Goal: Find specific page/section: Find specific page/section

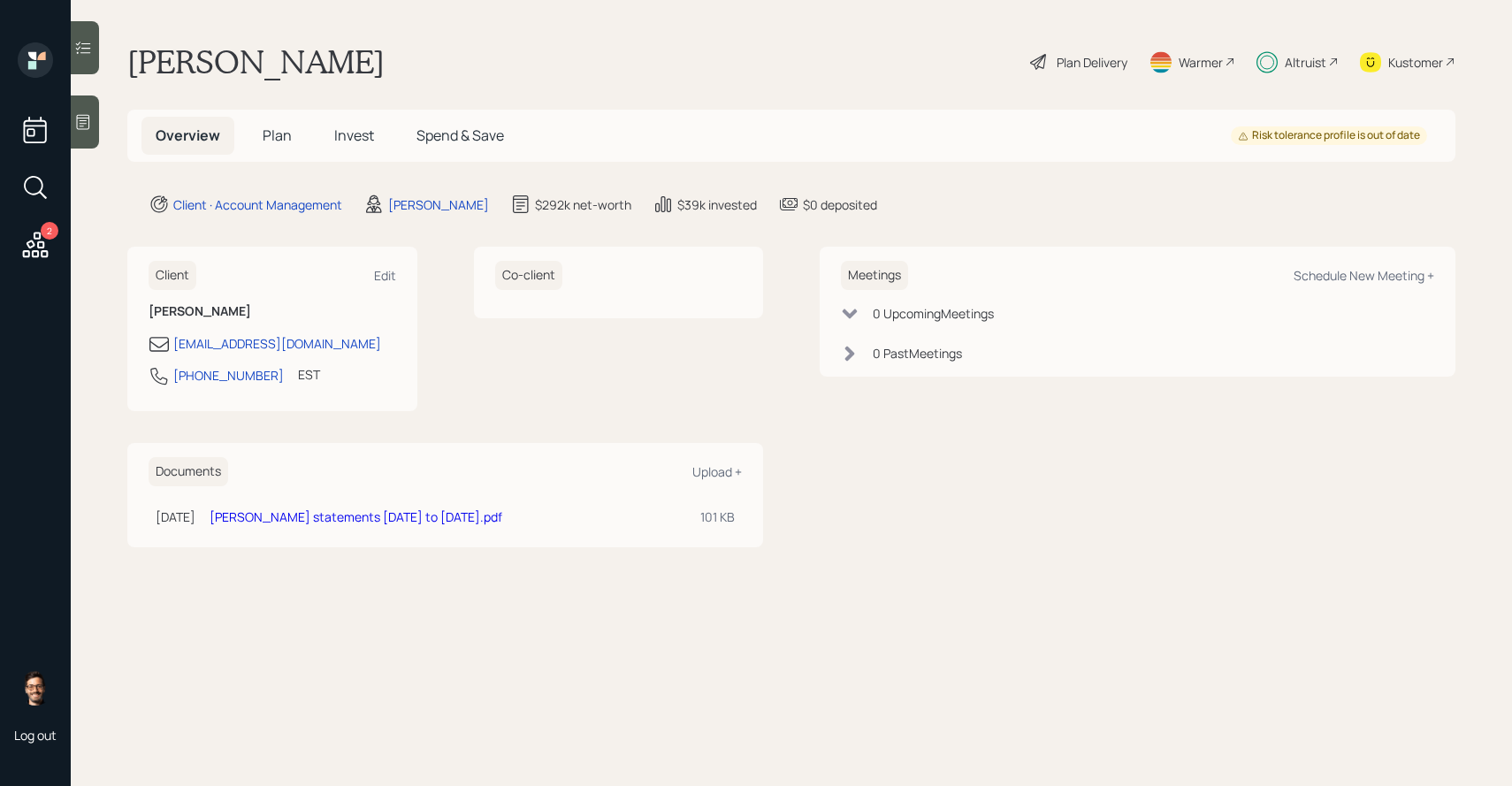
click at [335, 142] on span "Invest" at bounding box center [354, 135] width 39 height 20
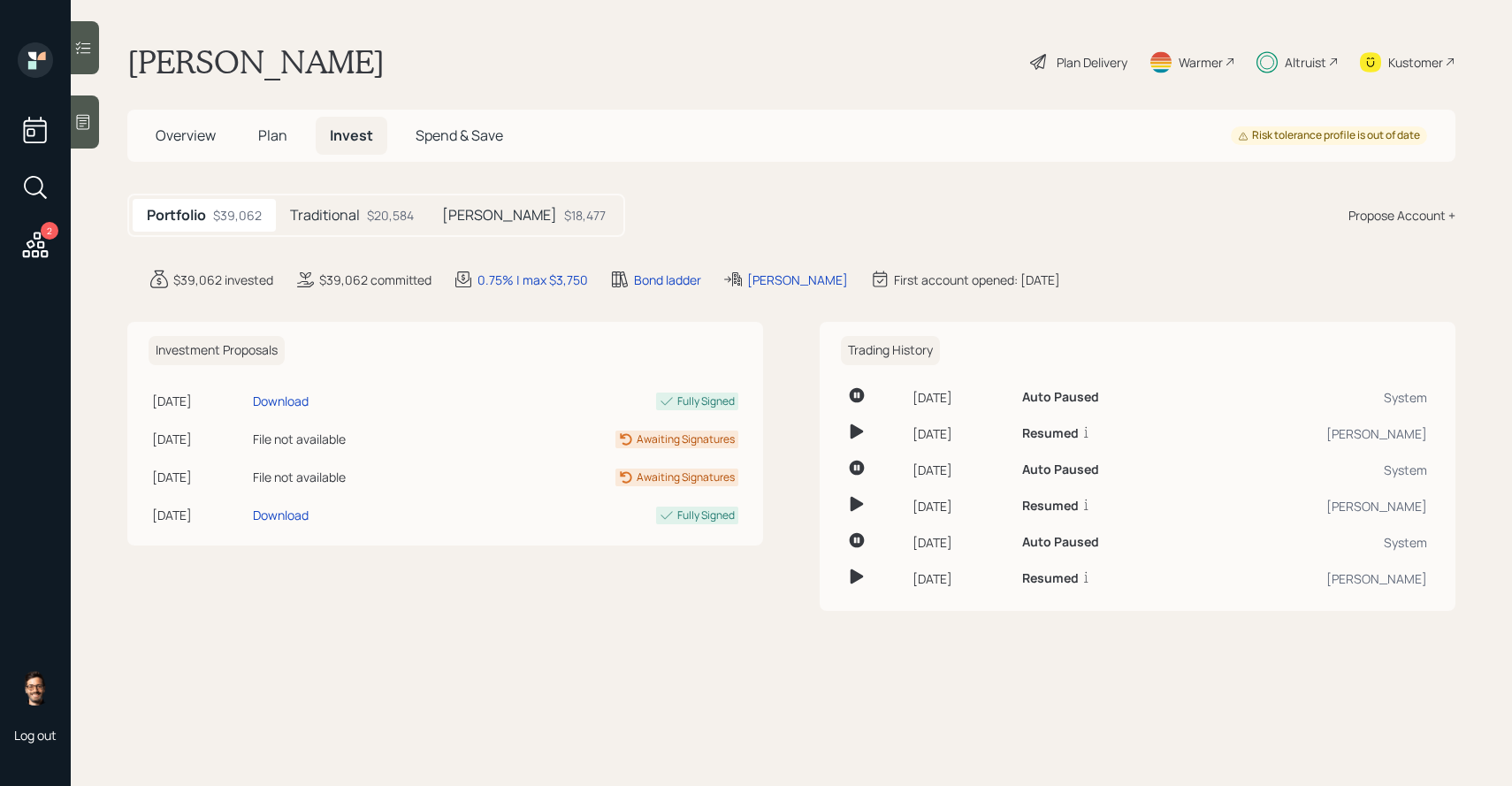
click at [334, 211] on h5 "Traditional" at bounding box center [325, 215] width 70 height 17
